Goal: Ask a question

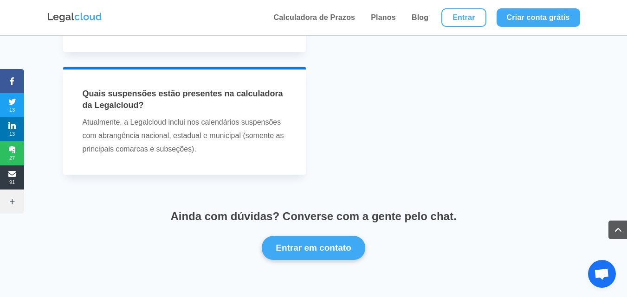
scroll to position [3086, 0]
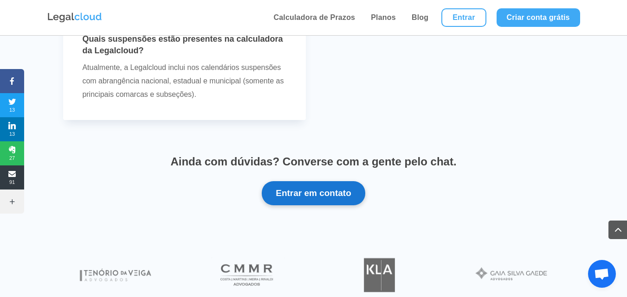
click at [344, 181] on button "Entrar em contato" at bounding box center [313, 193] width 103 height 24
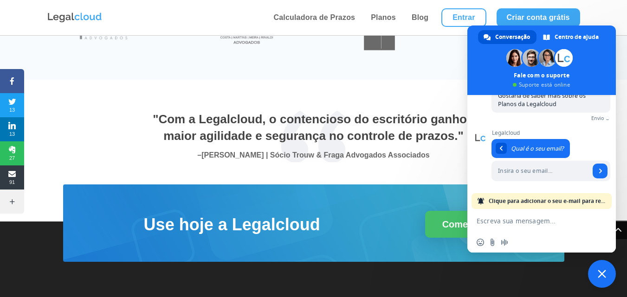
scroll to position [3375, 0]
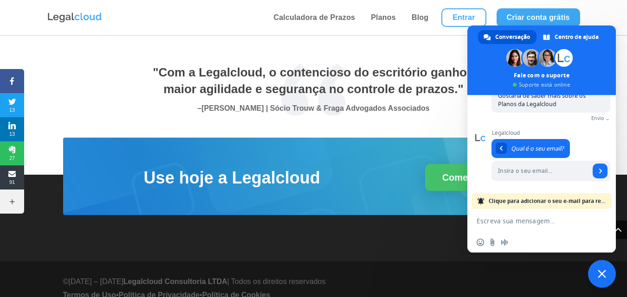
click at [375, 198] on div "Use hoje a Legalcloud Começar Grátis" at bounding box center [313, 176] width 501 height 77
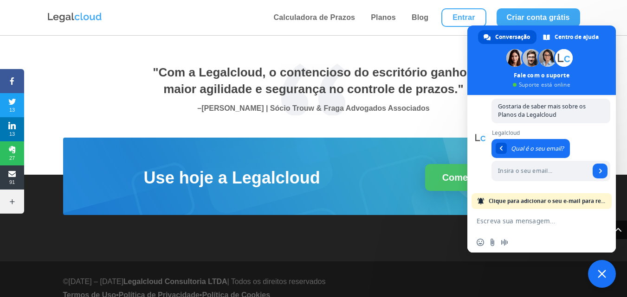
scroll to position [61, 0]
drag, startPoint x: 427, startPoint y: 238, endPoint x: 438, endPoint y: 211, distance: 29.6
click at [428, 232] on div "Use hoje a Legalcloud Começar Grátis" at bounding box center [313, 200] width 627 height 124
click at [604, 270] on span "Bate-papo" at bounding box center [602, 274] width 8 height 8
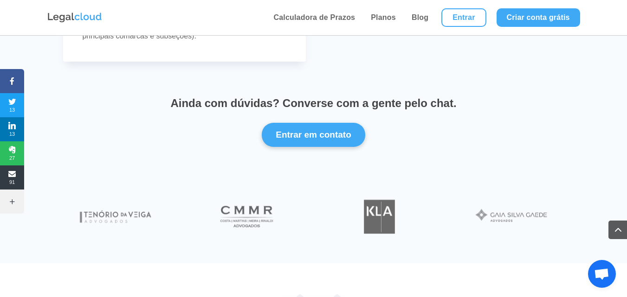
scroll to position [3189, 0]
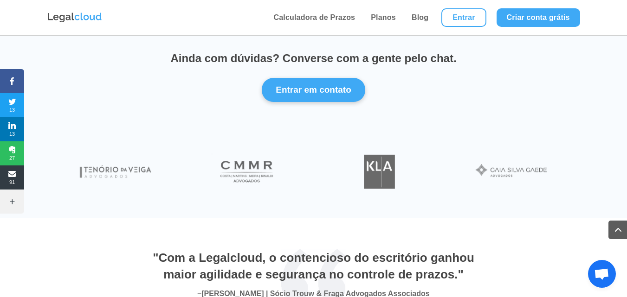
click at [600, 272] on span "Bate-papo aberto" at bounding box center [601, 275] width 15 height 13
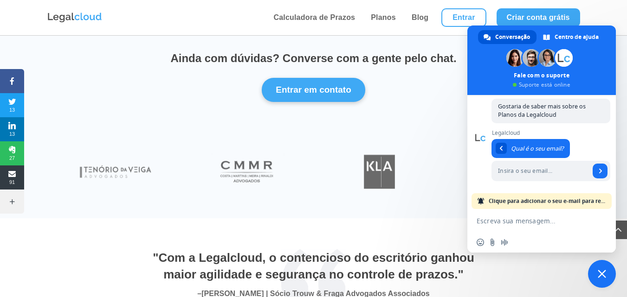
drag, startPoint x: 519, startPoint y: 211, endPoint x: 518, endPoint y: 224, distance: 13.1
click at [519, 212] on textarea "Escreva sua mensagem..." at bounding box center [531, 220] width 111 height 23
click at [519, 225] on textarea "Escreva sua mensagem..." at bounding box center [531, 220] width 111 height 23
click at [532, 162] on input "Insira o seu email..." at bounding box center [540, 171] width 98 height 20
type input "[EMAIL_ADDRESS][DOMAIN_NAME]"
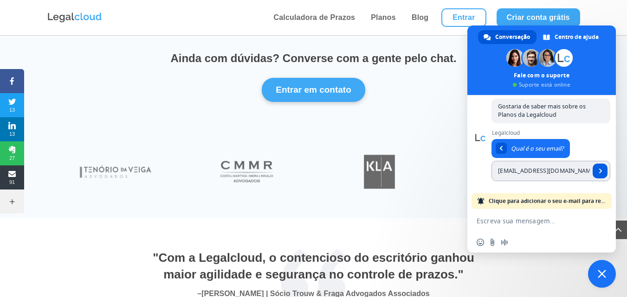
click at [592, 175] on link "Enviar" at bounding box center [599, 171] width 15 height 15
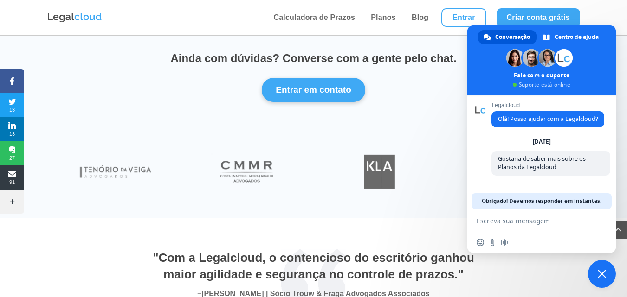
scroll to position [1, 0]
click at [558, 175] on span "Gostaria de saber mais sobre os Planos da Legalcloud" at bounding box center [550, 163] width 119 height 25
click at [547, 171] on span "Gostaria de saber mais sobre os Planos da Legalcloud" at bounding box center [542, 163] width 88 height 16
click at [542, 200] on span "Obrigado! Devemos responder em instantes." at bounding box center [542, 201] width 120 height 16
click at [535, 162] on span "Gostaria de saber mais sobre os Planos da Legalcloud" at bounding box center [542, 163] width 88 height 16
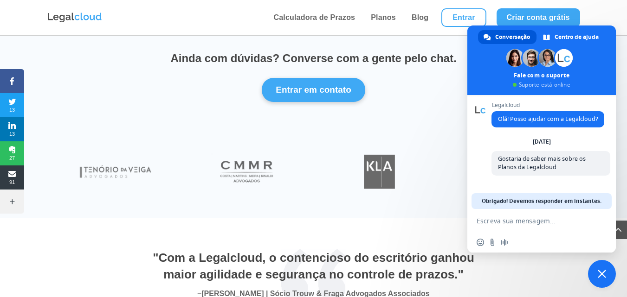
click at [549, 145] on div "[DATE]" at bounding box center [542, 142] width 18 height 6
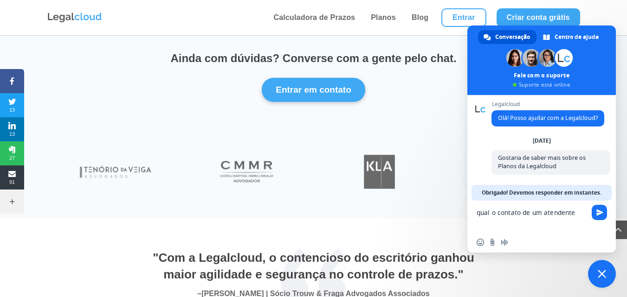
type textarea "qual o contato de um atendente?"
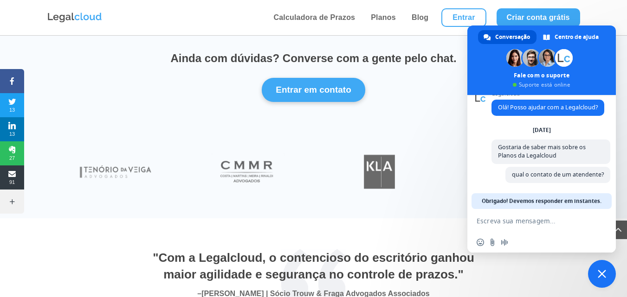
scroll to position [20, 0]
drag, startPoint x: 586, startPoint y: 199, endPoint x: 592, endPoint y: 212, distance: 14.7
click at [592, 212] on div "Rede off-line. Reconectando... Nenhuma mensagem pode ser recebida ou enviada po…" at bounding box center [541, 174] width 148 height 158
click at [528, 64] on span at bounding box center [531, 58] width 18 height 18
click at [530, 59] on span at bounding box center [531, 58] width 18 height 18
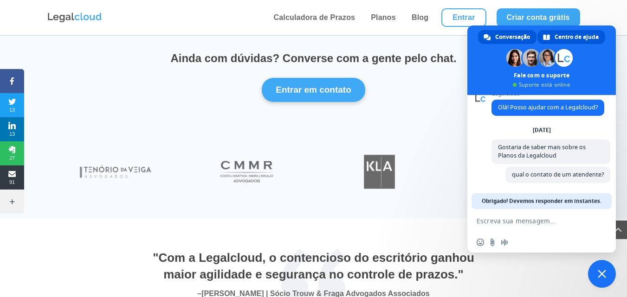
click at [573, 40] on span "Centro de ajuda" at bounding box center [576, 37] width 44 height 14
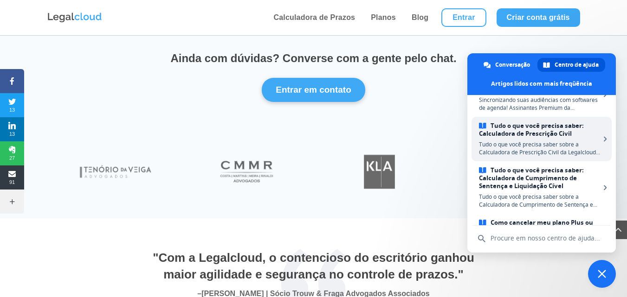
scroll to position [56, 0]
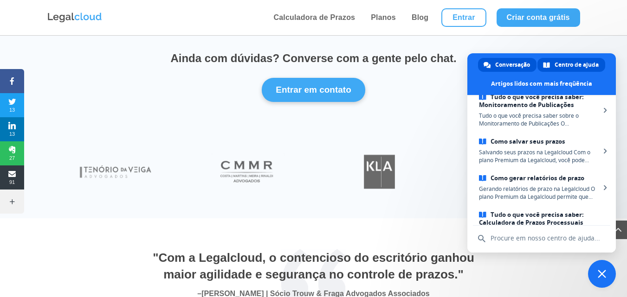
click at [502, 60] on span "Conversação" at bounding box center [512, 65] width 35 height 14
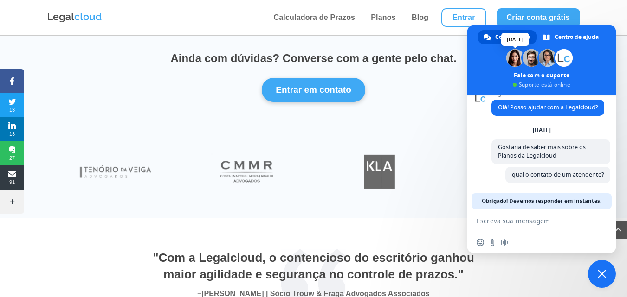
click at [516, 61] on span at bounding box center [515, 58] width 18 height 18
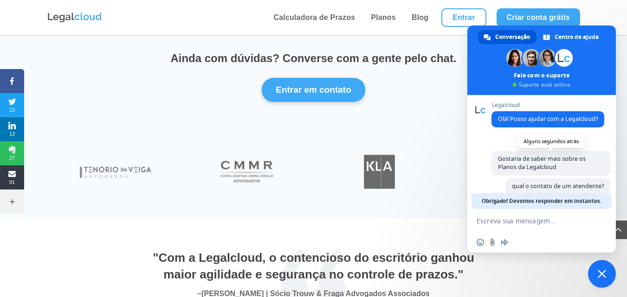
scroll to position [20, 0]
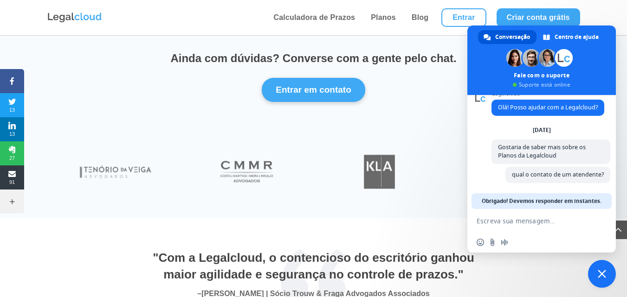
click at [392, 203] on div at bounding box center [313, 172] width 627 height 92
click at [48, 272] on div ""Com a Legalcloud, o contencioso do escritório ganhou maior agilidade e seguran…" at bounding box center [313, 271] width 627 height 105
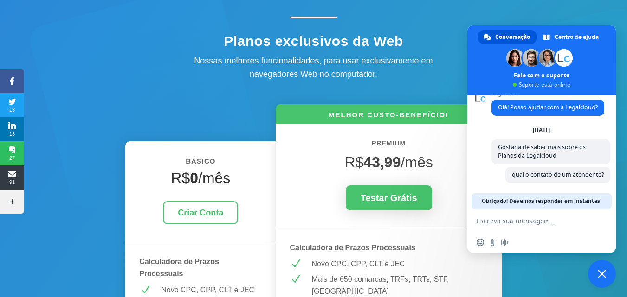
scroll to position [0, 0]
